Goal: Task Accomplishment & Management: Use online tool/utility

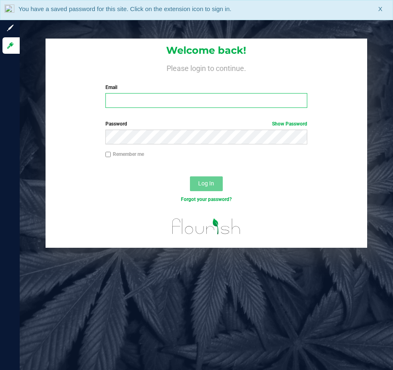
drag, startPoint x: 0, startPoint y: 0, endPoint x: 139, endPoint y: 96, distance: 168.9
click at [139, 96] on input "Email" at bounding box center [206, 100] width 202 height 15
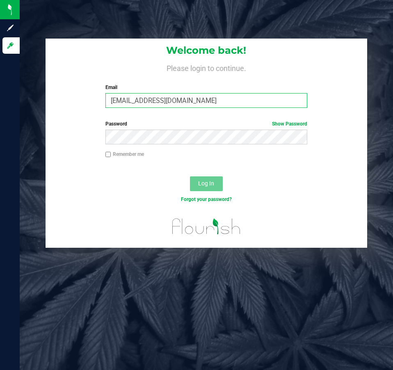
type input "dujohnson@liveparallel.com"
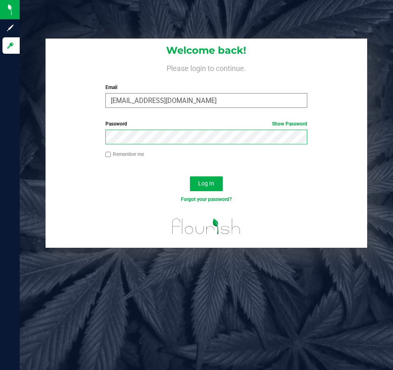
click at [190, 176] on button "Log In" at bounding box center [206, 183] width 33 height 15
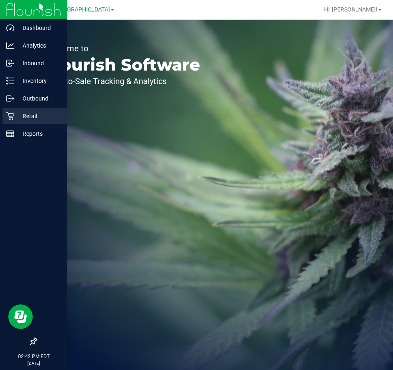
click at [27, 109] on div "Retail" at bounding box center [34, 116] width 65 height 16
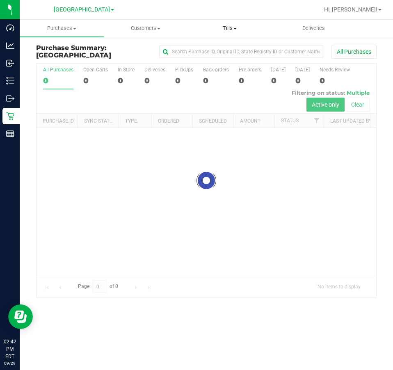
click at [226, 28] on span "Tills" at bounding box center [229, 28] width 83 height 7
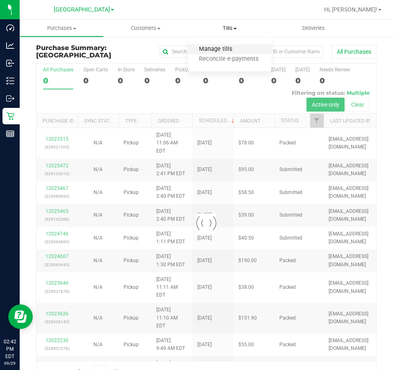
click at [218, 48] on span "Manage tills" at bounding box center [215, 49] width 55 height 7
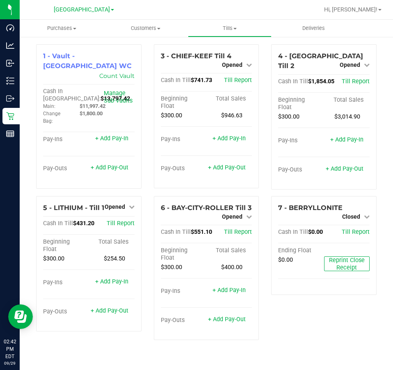
click at [273, 6] on div at bounding box center [233, 10] width 172 height 16
click at [116, 164] on link "+ Add Pay-Out" at bounding box center [110, 167] width 38 height 7
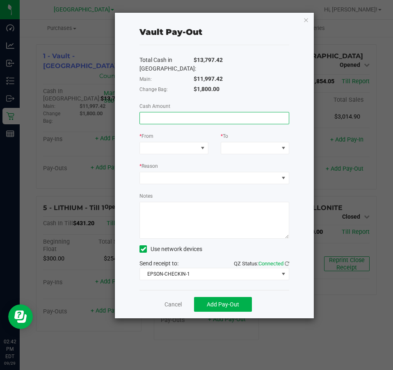
click at [163, 118] on input at bounding box center [214, 117] width 149 height 11
type input "$11,997.42"
click at [182, 139] on div "* From" at bounding box center [173, 137] width 68 height 10
click at [182, 144] on span at bounding box center [168, 147] width 57 height 11
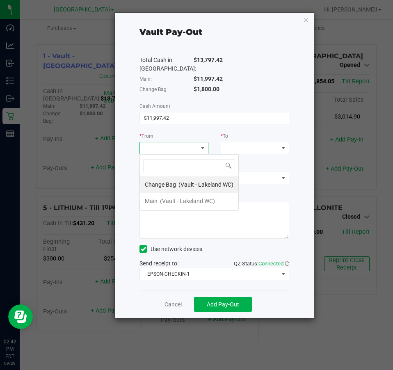
scroll to position [12, 69]
click at [180, 198] on span "(Vault - Lakeland WC)" at bounding box center [187, 201] width 55 height 7
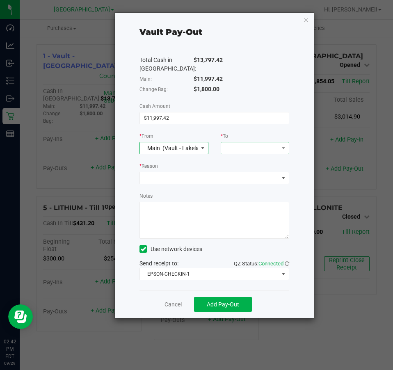
click at [242, 151] on span at bounding box center [249, 147] width 57 height 11
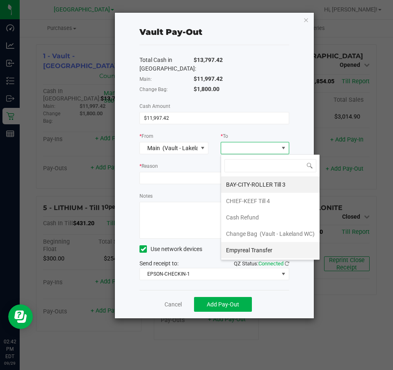
drag, startPoint x: 239, startPoint y: 248, endPoint x: 234, endPoint y: 241, distance: 7.9
click at [239, 248] on span "Empyreal Transfer" at bounding box center [249, 250] width 46 height 7
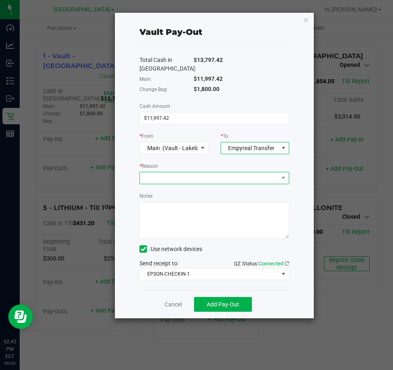
click at [217, 181] on span at bounding box center [209, 177] width 139 height 11
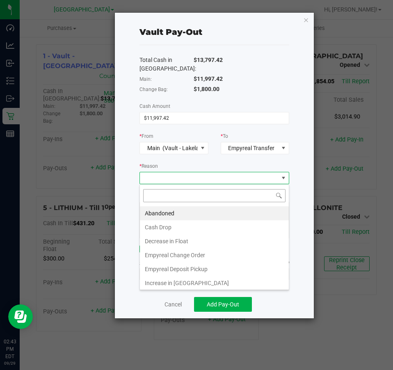
scroll to position [12, 149]
click at [207, 266] on li "Empyreal Deposit Pickup" at bounding box center [214, 269] width 149 height 14
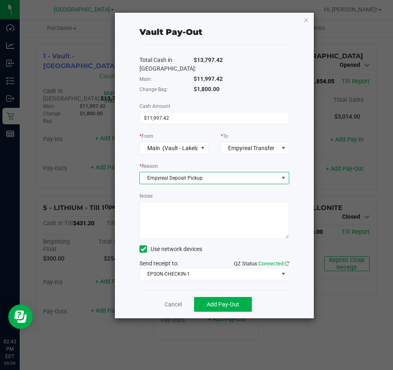
click at [200, 223] on textarea "Notes" at bounding box center [214, 220] width 150 height 37
type textarea "DJ"
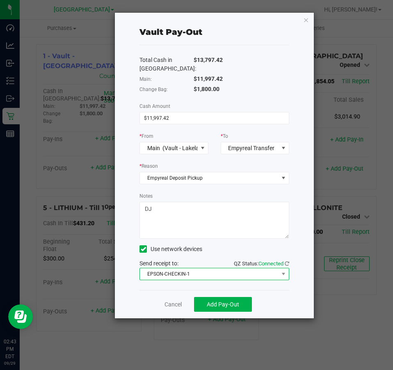
click at [278, 273] on span at bounding box center [283, 273] width 10 height 11
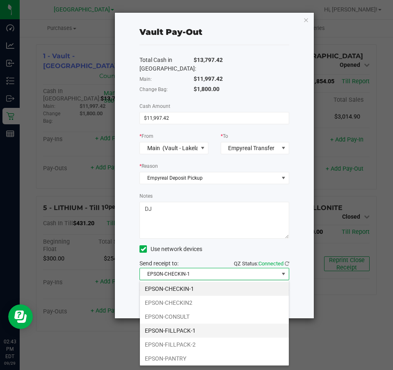
click at [252, 325] on li "EPSON-FILLPACK-1" at bounding box center [214, 330] width 149 height 14
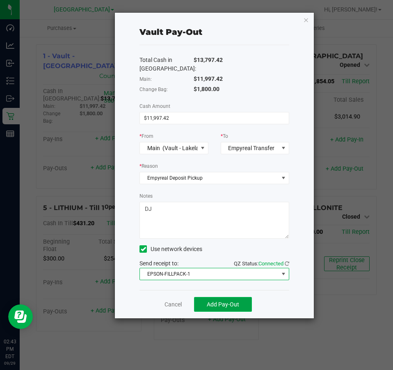
click at [235, 309] on button "Add Pay-Out" at bounding box center [223, 304] width 58 height 15
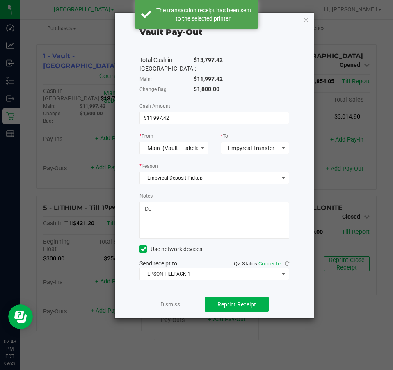
click at [172, 309] on div "Dismiss Reprint Receipt" at bounding box center [214, 304] width 150 height 28
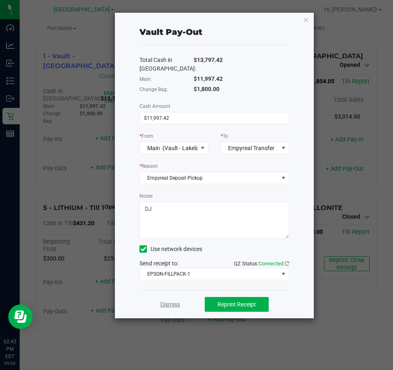
click at [171, 304] on link "Dismiss" at bounding box center [170, 304] width 20 height 9
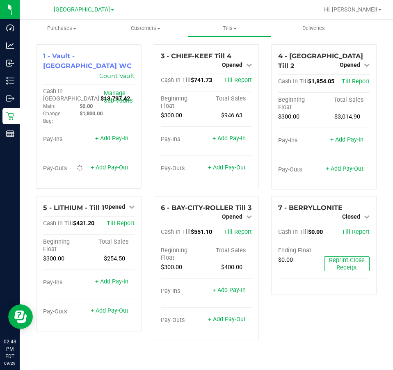
click at [226, 11] on div at bounding box center [233, 10] width 172 height 16
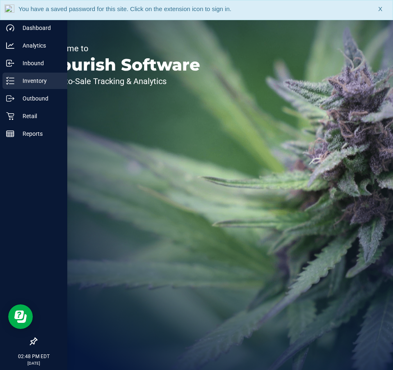
click at [26, 75] on div "Inventory" at bounding box center [34, 81] width 65 height 16
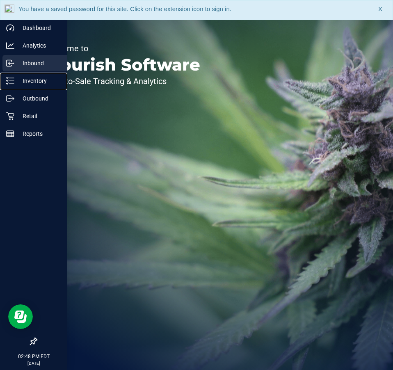
drag, startPoint x: 26, startPoint y: 75, endPoint x: 30, endPoint y: 68, distance: 7.7
click at [30, 68] on nav "Dashboard Analytics Inbound Inventory Outbound Retail Reports 02:48 PM EDT [DAT…" at bounding box center [33, 185] width 67 height 370
click at [30, 68] on div "Inbound" at bounding box center [34, 63] width 65 height 16
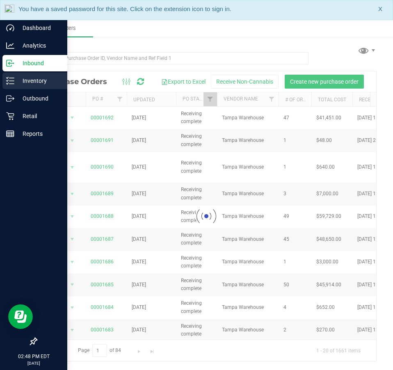
click at [31, 78] on p "Inventory" at bounding box center [38, 81] width 49 height 10
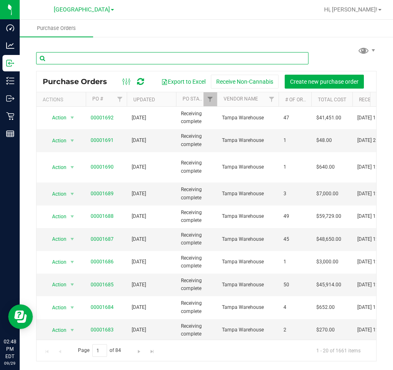
click at [98, 60] on input "text" at bounding box center [172, 58] width 272 height 12
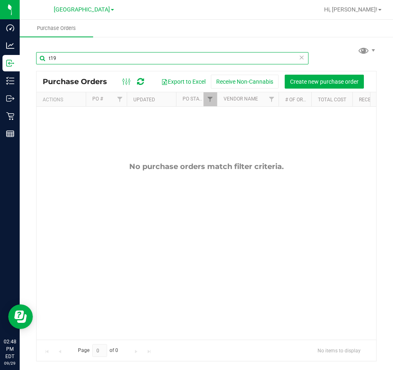
click at [116, 63] on input "t19" at bounding box center [172, 58] width 272 height 12
type input "t"
type input "arz"
